Goal: Transaction & Acquisition: Purchase product/service

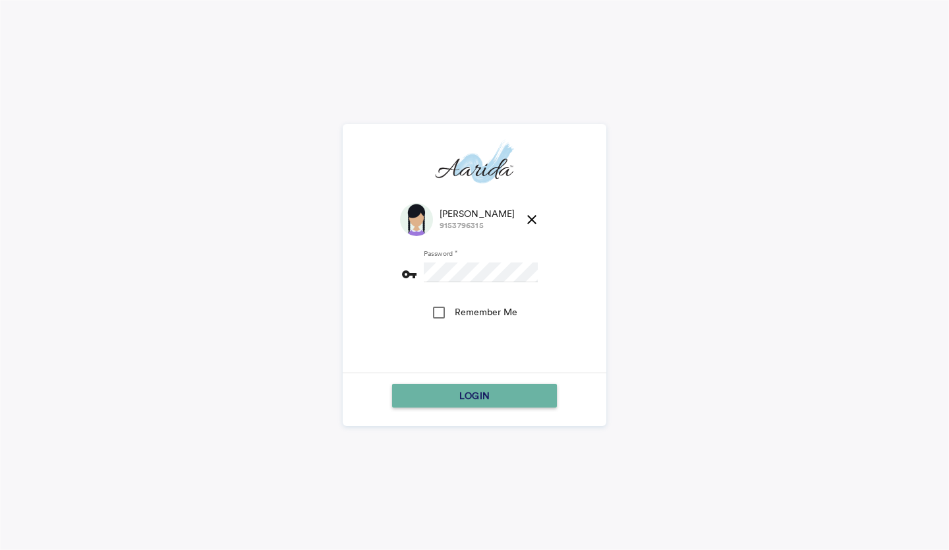
click at [434, 393] on div "LOGIN" at bounding box center [474, 396] width 154 height 24
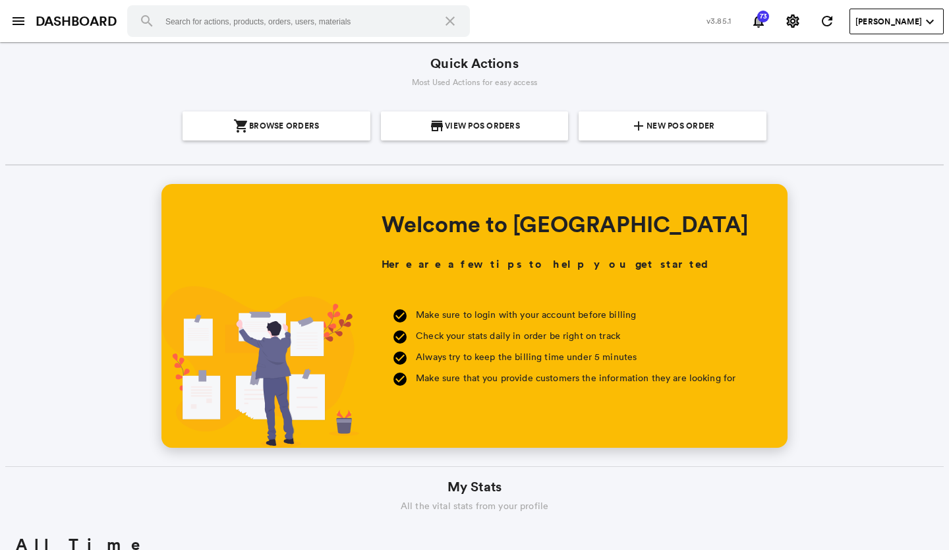
scroll to position [237, 454]
click at [684, 125] on span "New POS Order" at bounding box center [681, 125] width 68 height 29
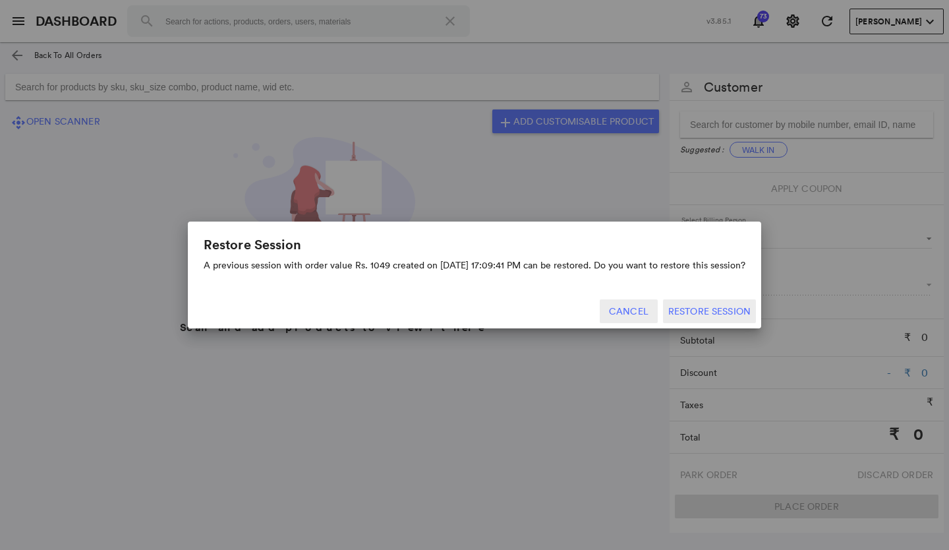
click at [628, 304] on button "Cancel" at bounding box center [629, 311] width 58 height 24
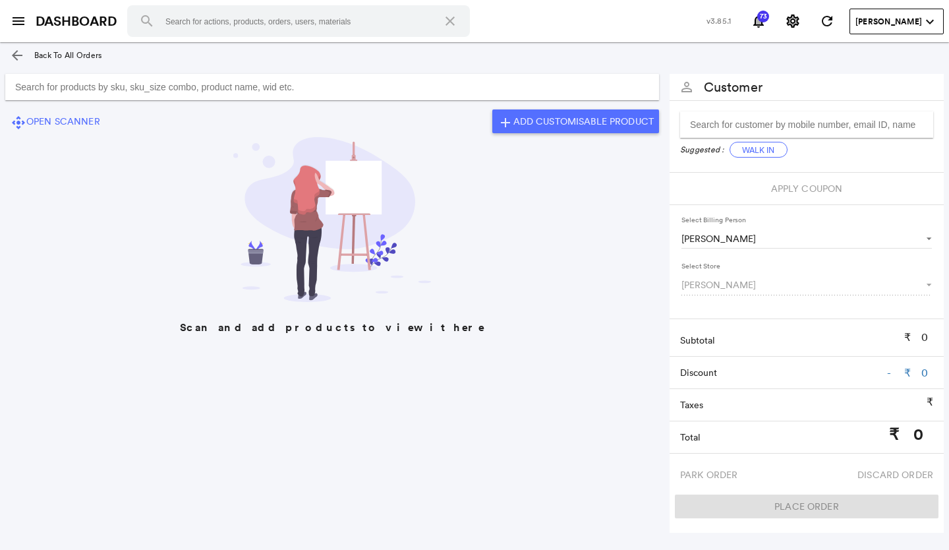
click at [255, 84] on input "Search for products by sku, sku_size combo, product name, wid etc." at bounding box center [332, 87] width 654 height 26
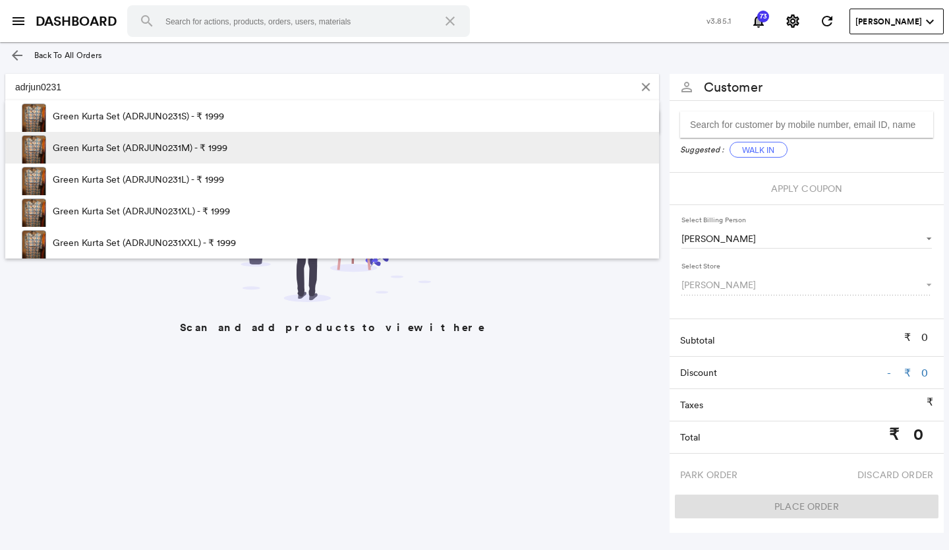
type input "adrjun0231"
click at [205, 152] on p "Green Kurta Set (ADRJUN0231M) - ₹ 1999" at bounding box center [140, 148] width 175 height 32
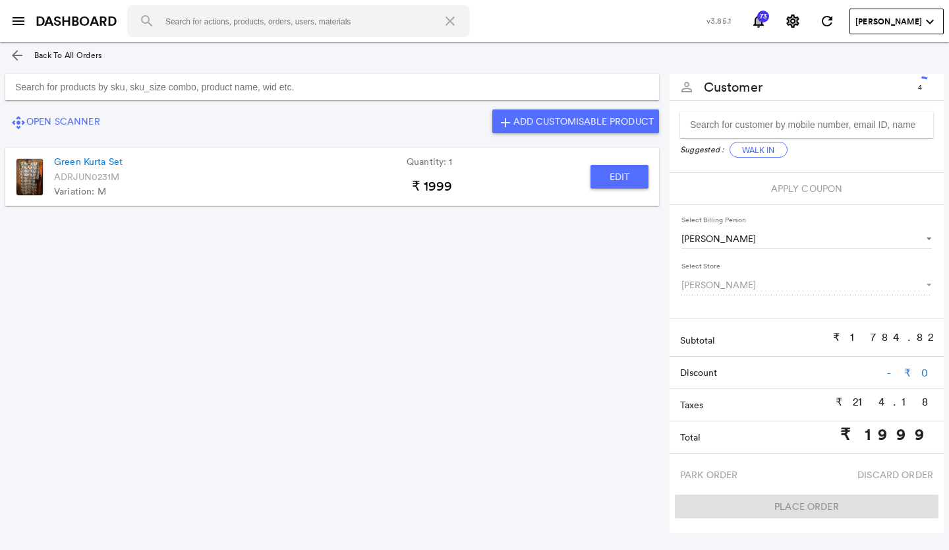
click at [613, 177] on button "Edit" at bounding box center [620, 177] width 58 height 24
type input "Green Kurta Set"
type input "1"
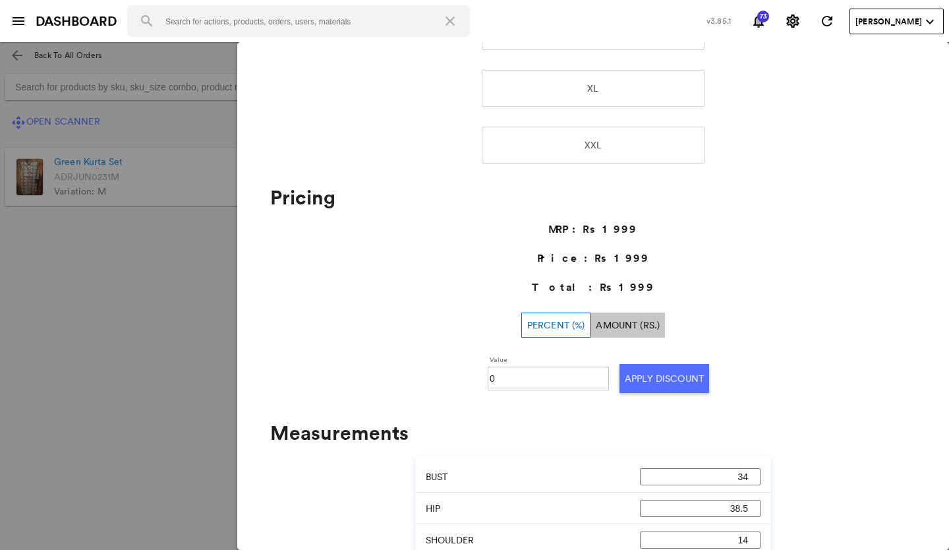
scroll to position [461, 0]
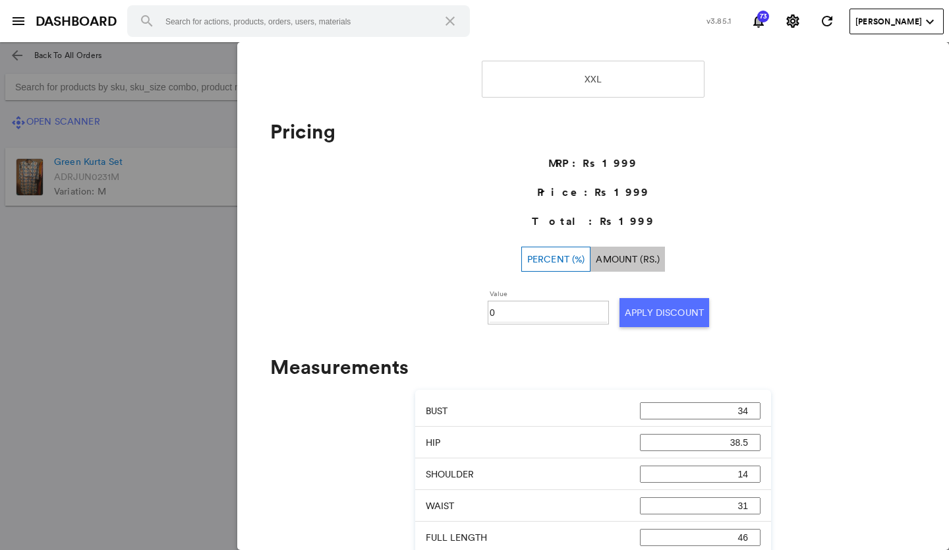
click at [504, 311] on input "0" at bounding box center [548, 313] width 117 height 20
type input "030"
click at [633, 307] on button "Apply Discount" at bounding box center [665, 312] width 90 height 29
click at [166, 341] on md-backdrop at bounding box center [474, 296] width 949 height 508
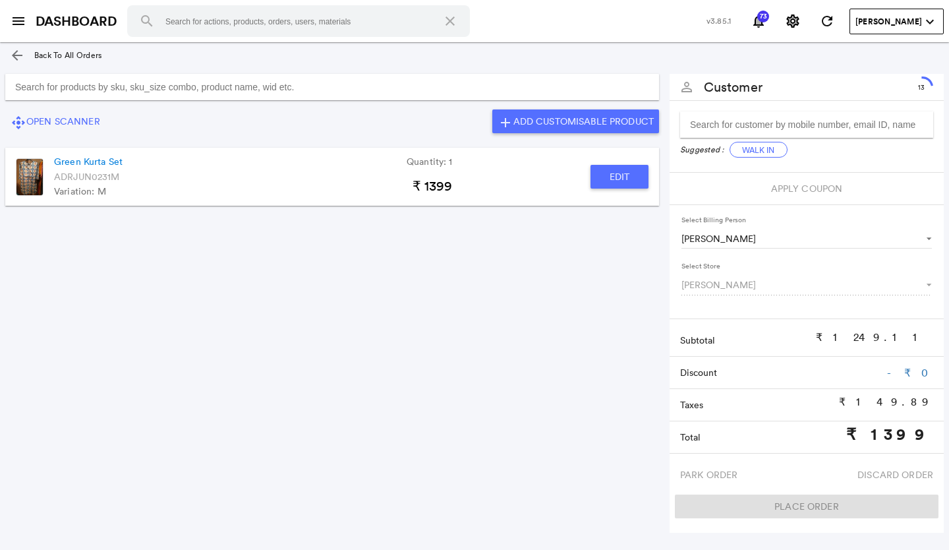
click at [167, 84] on input "Search for products by sku, sku_size combo, product name, wid etc." at bounding box center [332, 87] width 654 height 26
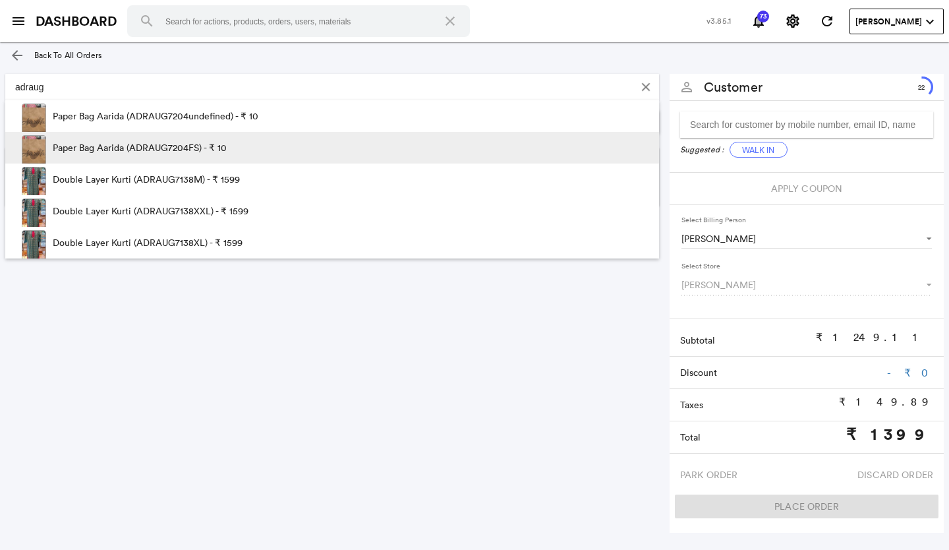
type input "adraug"
click at [166, 146] on p "Paper Bag Aarida (ADRAUG7204FS) - ₹ 10" at bounding box center [140, 148] width 174 height 32
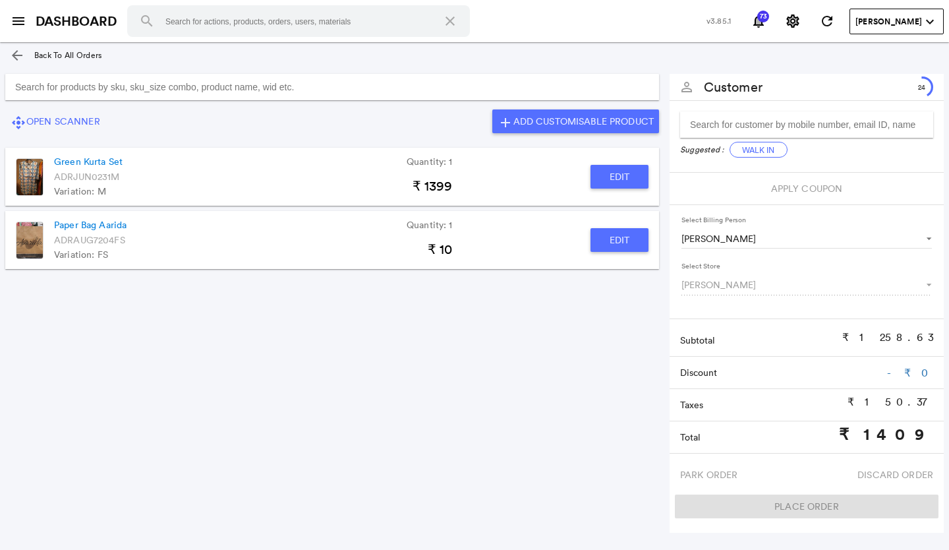
click at [606, 237] on button "Edit" at bounding box center [620, 240] width 58 height 24
type input "Paper Bag Aarida"
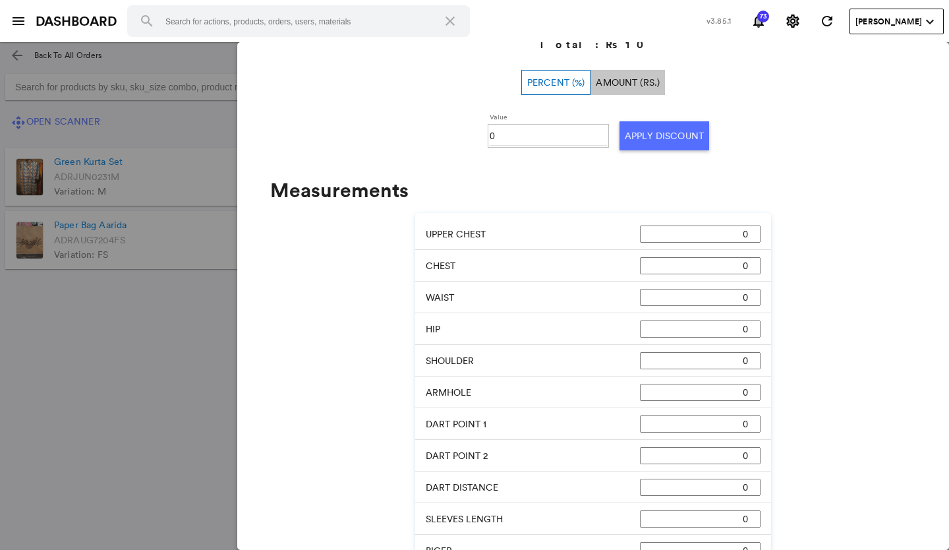
scroll to position [432, 0]
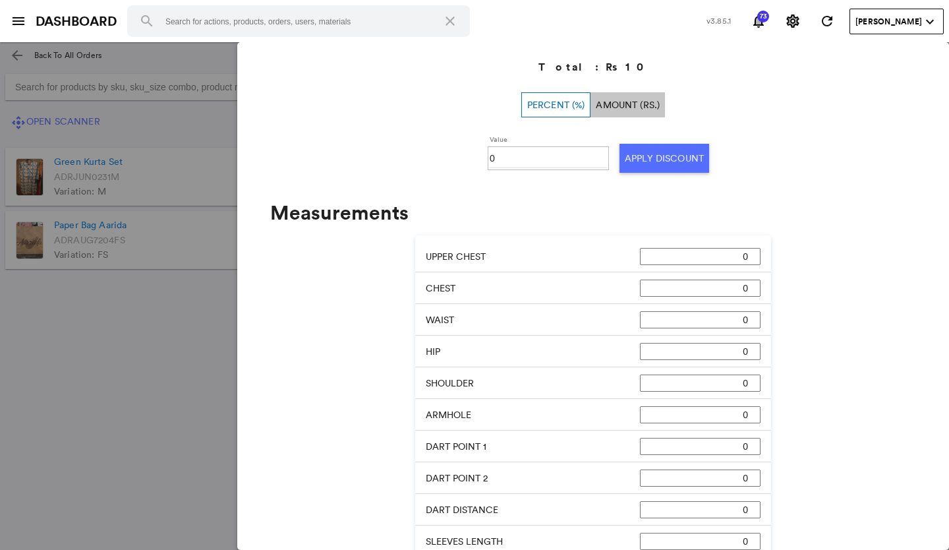
click at [504, 153] on input "0" at bounding box center [548, 158] width 117 height 20
type input "0100"
click at [633, 156] on button "Apply Discount" at bounding box center [665, 158] width 90 height 29
click at [100, 374] on md-backdrop at bounding box center [474, 296] width 949 height 508
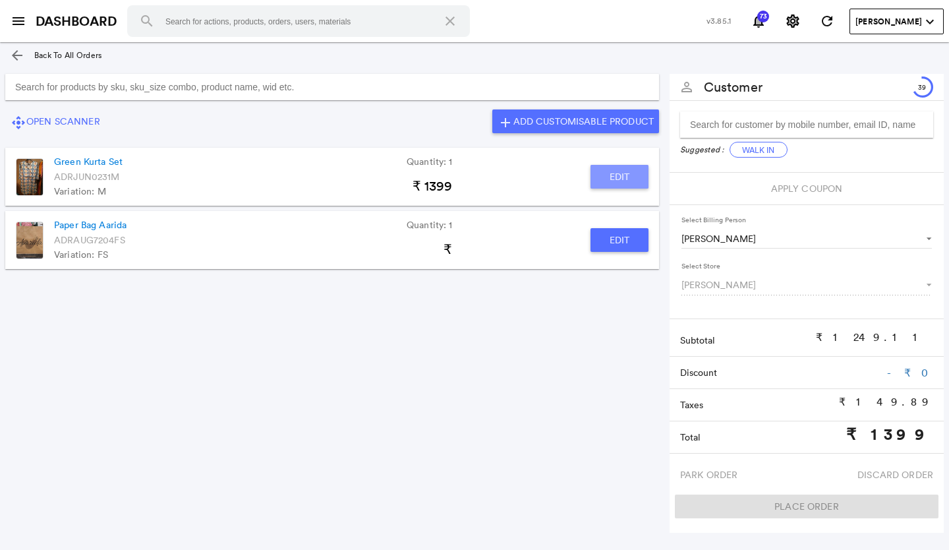
click at [605, 177] on button "Edit" at bounding box center [620, 177] width 58 height 24
type input "Green Kurta Set"
type input "30"
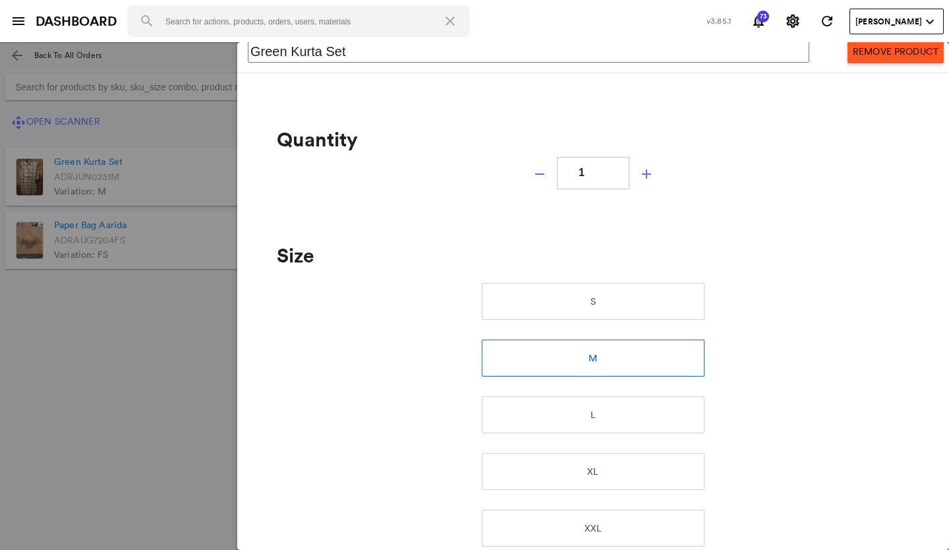
scroll to position [0, 0]
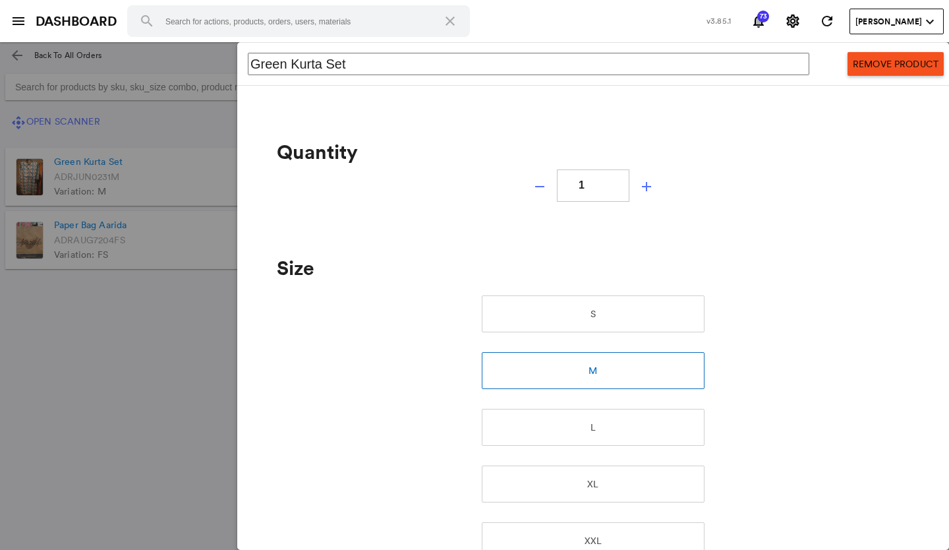
click at [895, 67] on button "Remove Product" at bounding box center [896, 64] width 96 height 24
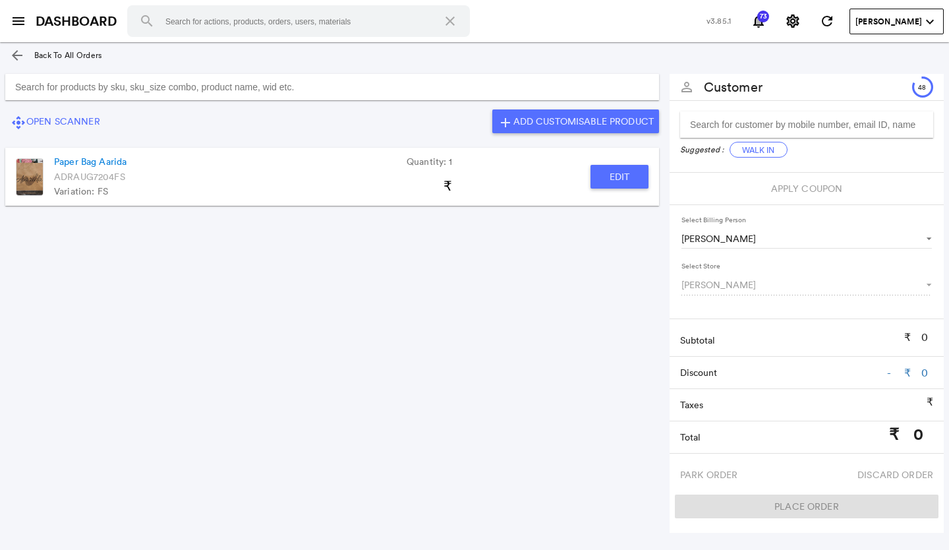
click at [253, 88] on input "Search for products by sku, sku_size combo, product name, wid etc." at bounding box center [332, 87] width 654 height 26
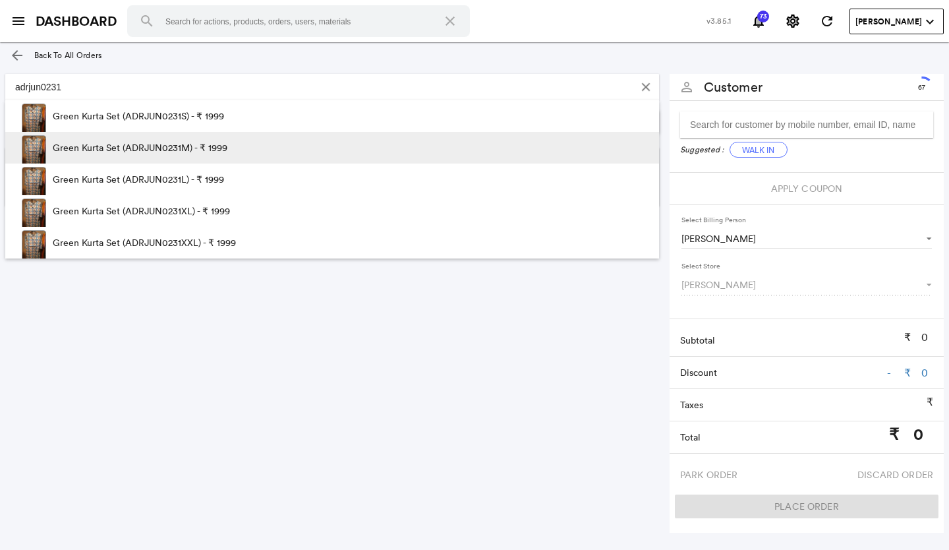
type input "adrjun0231"
click at [193, 147] on p "Green Kurta Set (ADRJUN0231M) - ₹ 1999" at bounding box center [140, 148] width 175 height 32
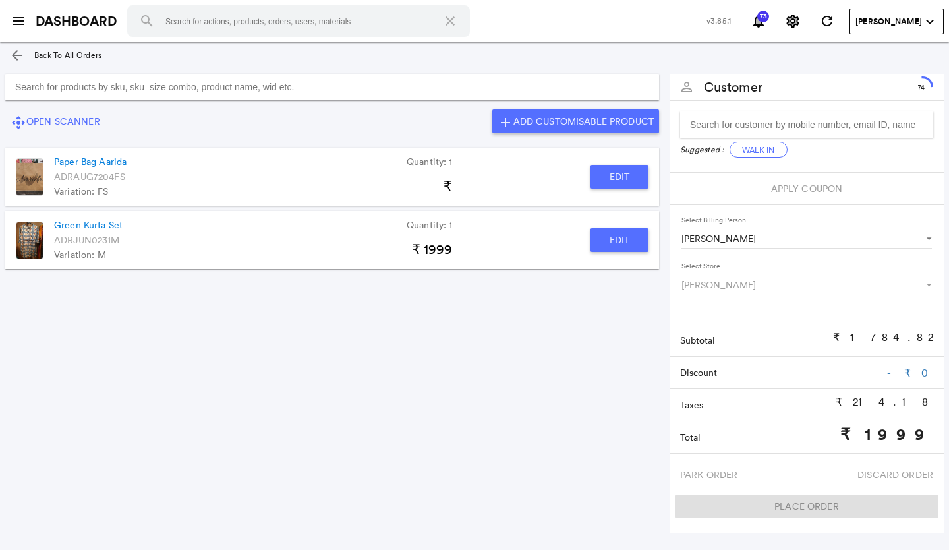
click at [606, 236] on button "Edit" at bounding box center [620, 240] width 58 height 24
type input "Green Kurta Set"
type input "1"
type input "0"
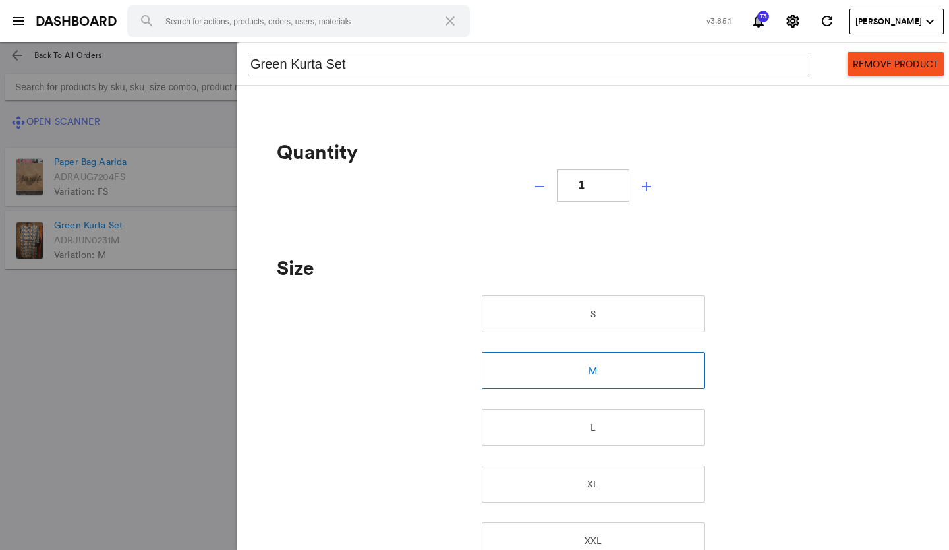
click at [894, 63] on button "Remove Product" at bounding box center [896, 64] width 96 height 24
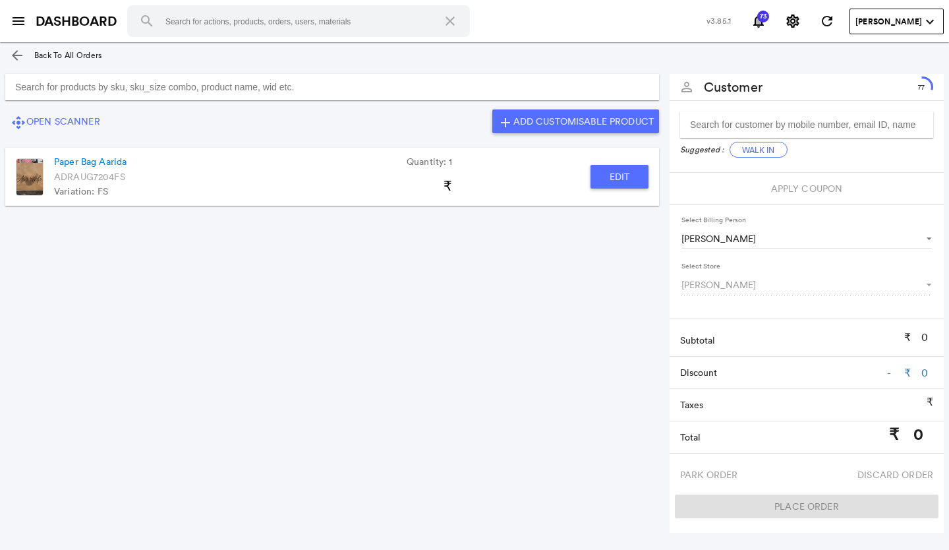
click at [469, 95] on input "Search for products by sku, sku_size combo, product name, wid etc." at bounding box center [332, 87] width 654 height 26
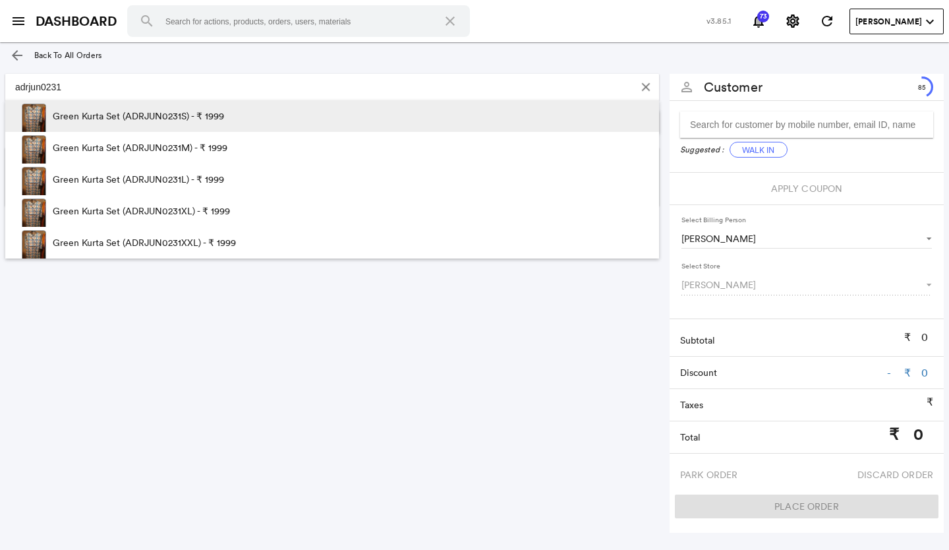
type input "adrjun0231"
click at [256, 116] on span at bounding box center [287, 120] width 127 height 40
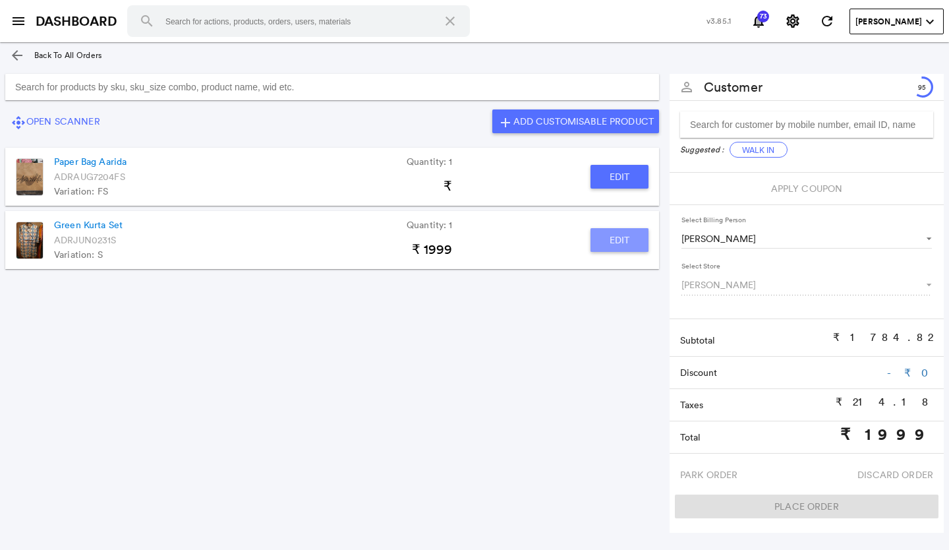
click at [608, 236] on button "Edit" at bounding box center [620, 240] width 58 height 24
type input "Green Kurta Set"
type input "1"
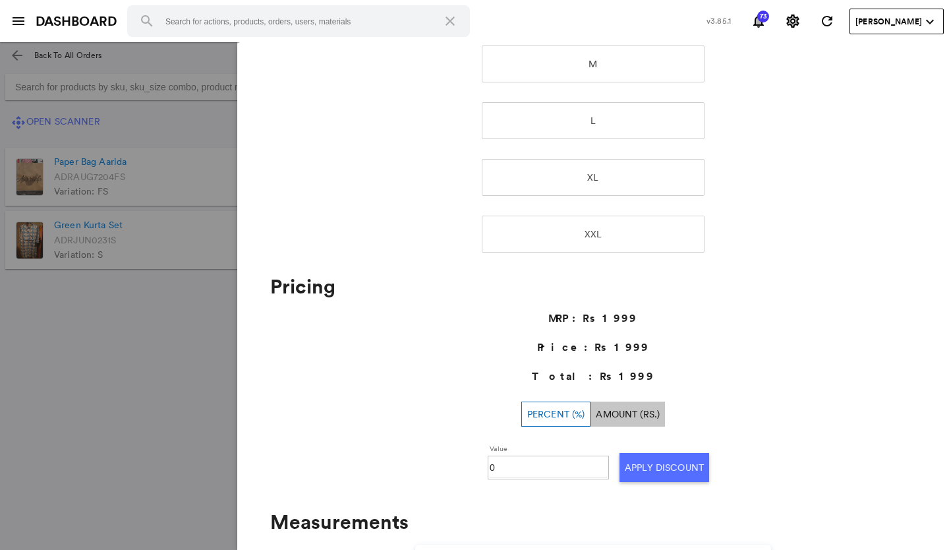
scroll to position [330, 0]
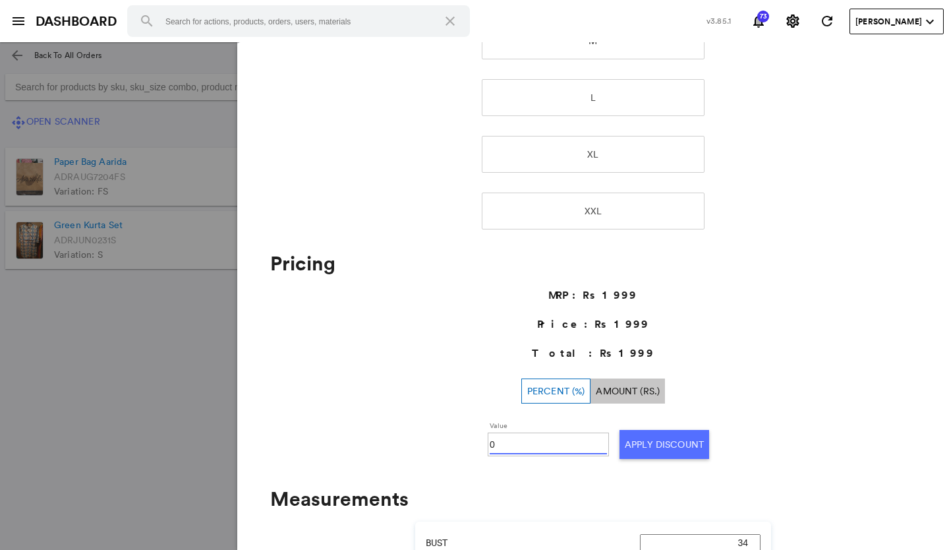
click at [503, 446] on input "0" at bounding box center [548, 444] width 117 height 20
type input "030"
click at [622, 445] on button "Apply Discount" at bounding box center [665, 444] width 90 height 29
click at [118, 373] on md-backdrop at bounding box center [474, 296] width 949 height 508
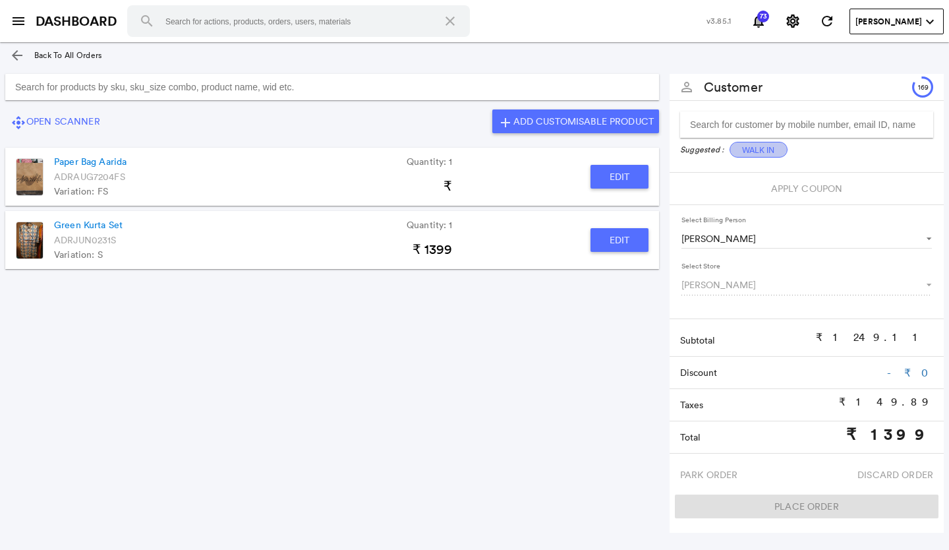
click at [759, 150] on button "Walk In" at bounding box center [759, 150] width 58 height 16
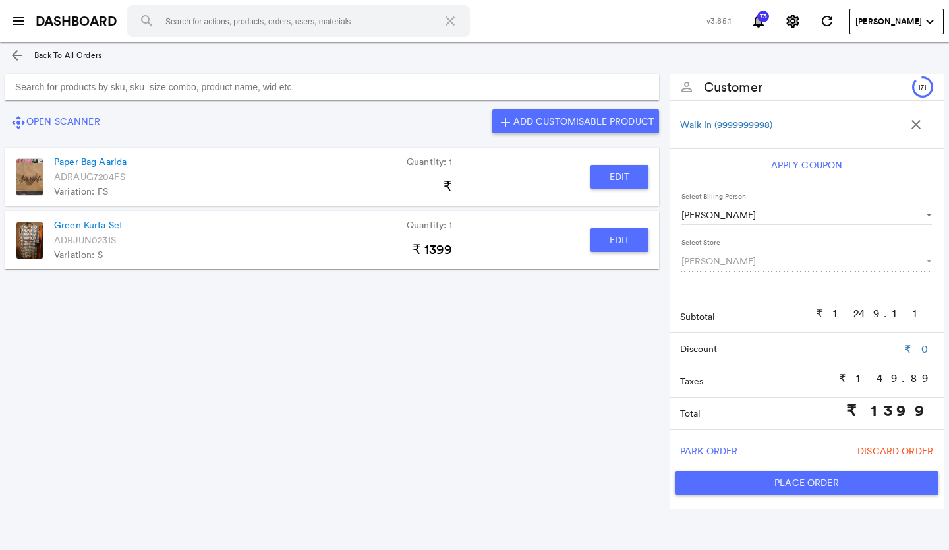
click at [726, 481] on button "Place Order" at bounding box center [807, 483] width 264 height 24
type input "1399"
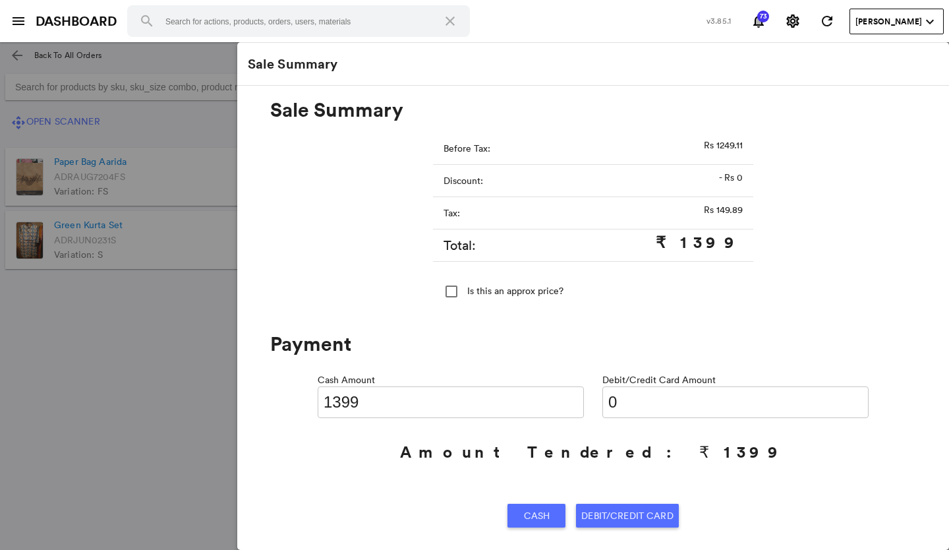
click at [649, 399] on input "0" at bounding box center [735, 402] width 266 height 32
type input "013"
type input "1386"
type input "01399"
type input "0"
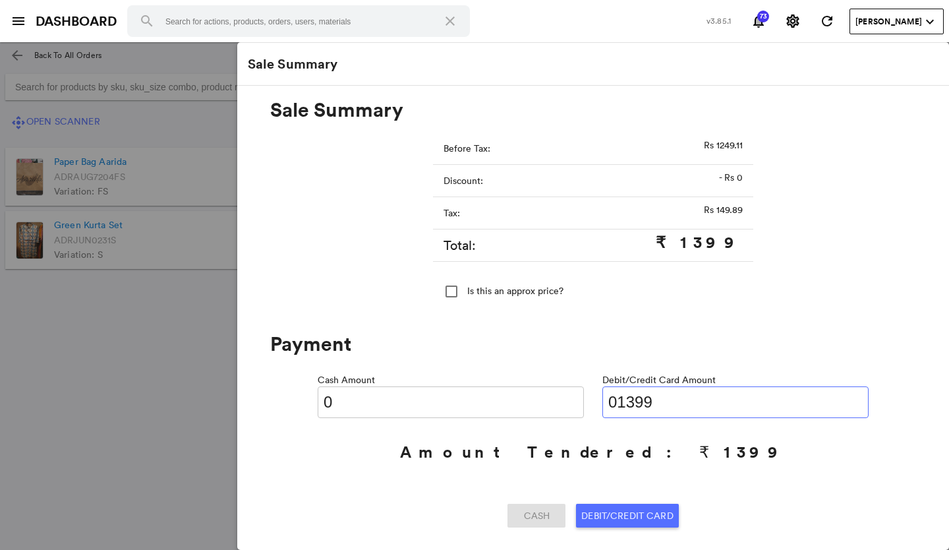
type input "01399"
click at [600, 502] on div "Cash Debit/Credit Card" at bounding box center [592, 516] width 181 height 32
click at [612, 513] on span "Debit/Credit Card" at bounding box center [627, 516] width 92 height 24
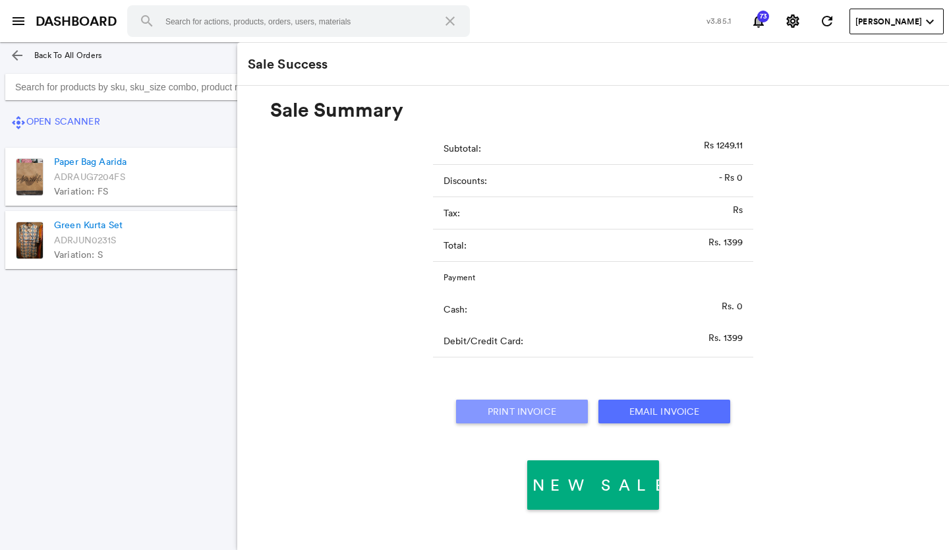
click at [533, 408] on button "Print Invoice" at bounding box center [522, 411] width 132 height 24
click at [128, 409] on section "control_camera Open Scanner add Add Customisable Product Paper Bag Aarida Quant…" at bounding box center [332, 286] width 664 height 435
click at [20, 25] on md-icon "menu" at bounding box center [19, 21] width 16 height 16
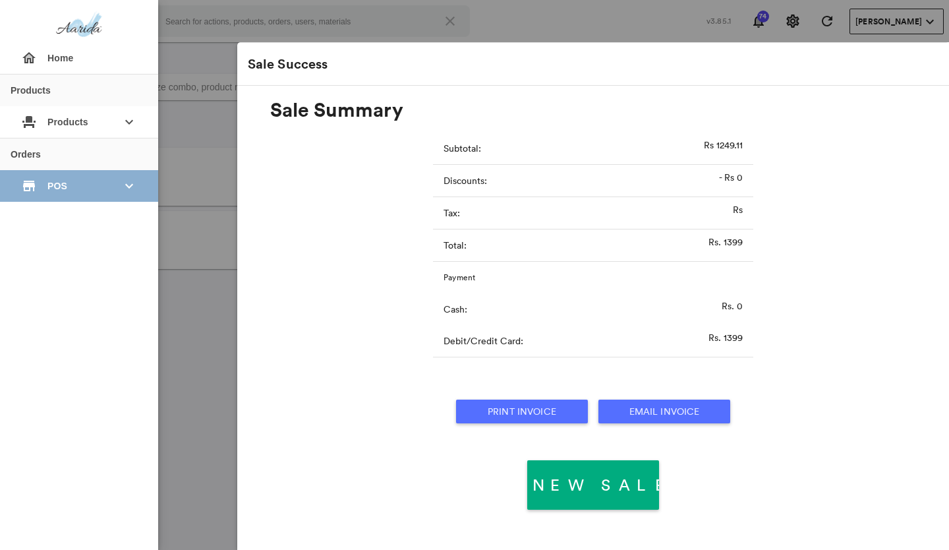
click at [41, 183] on div "store POS keyboard_arrow_down" at bounding box center [79, 186] width 137 height 32
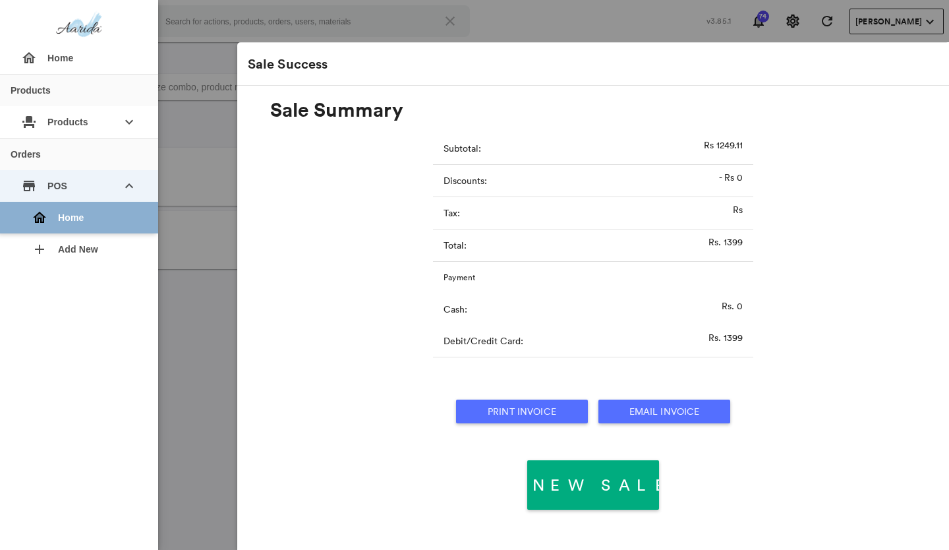
click at [39, 205] on div "home Home" at bounding box center [84, 218] width 127 height 32
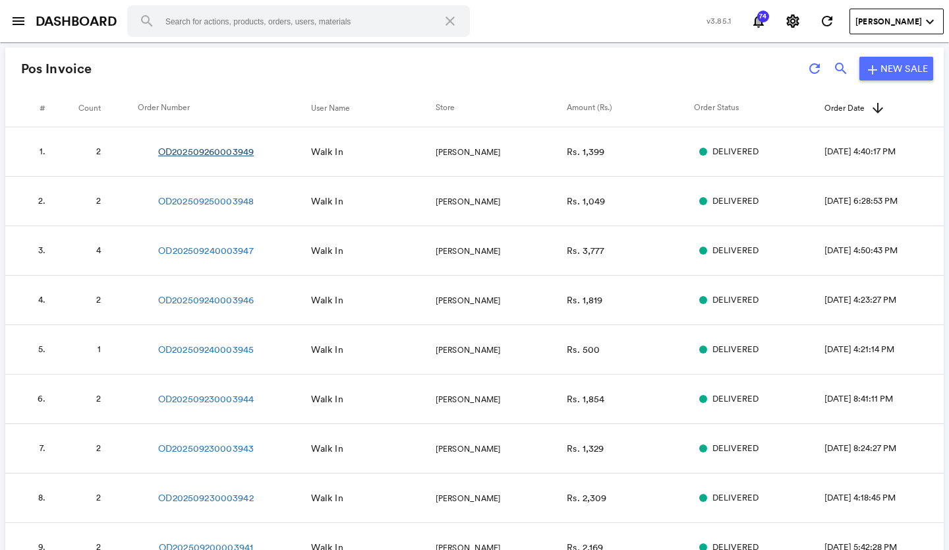
click at [216, 149] on link "OD202509260003949" at bounding box center [206, 151] width 96 height 13
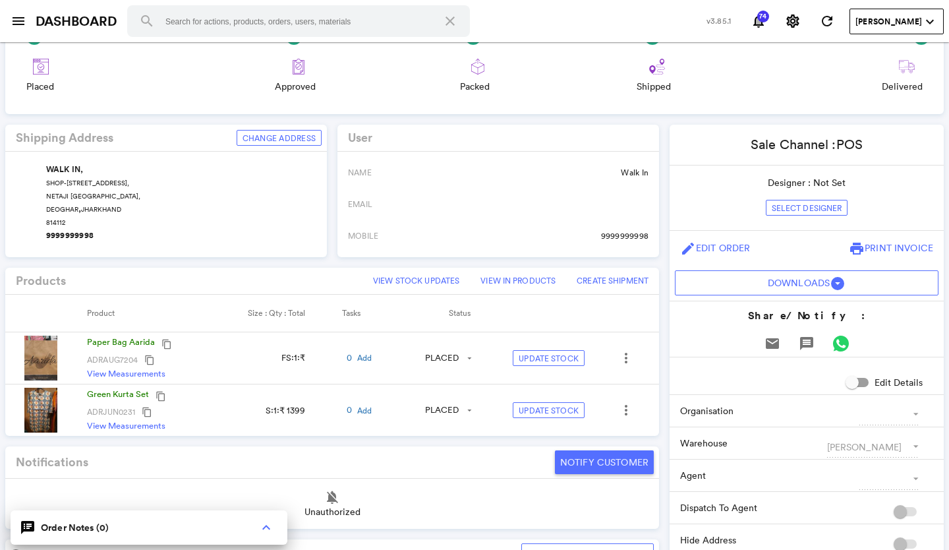
scroll to position [198, 0]
